Goal: Find specific page/section: Find specific page/section

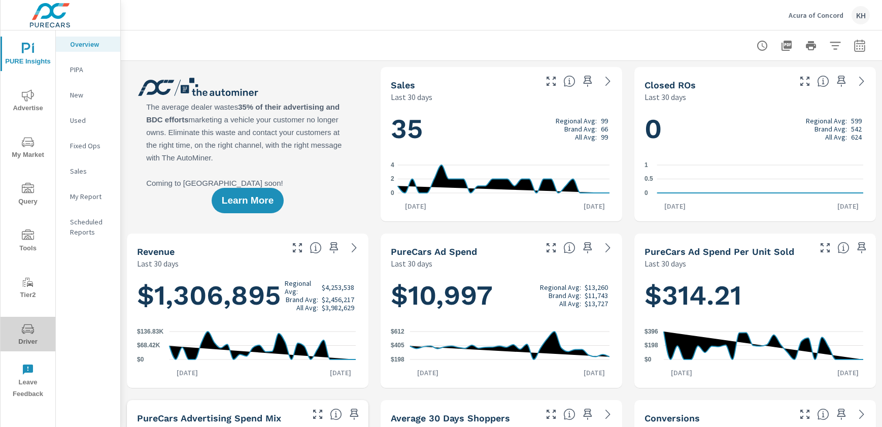
click at [40, 326] on span "Driver" at bounding box center [28, 335] width 49 height 25
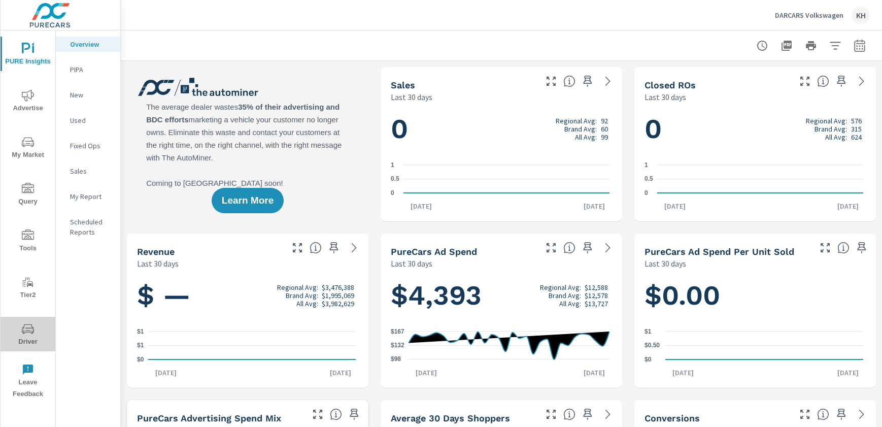
click at [30, 323] on icon "nav menu" at bounding box center [28, 329] width 12 height 12
